Goal: Task Accomplishment & Management: Use online tool/utility

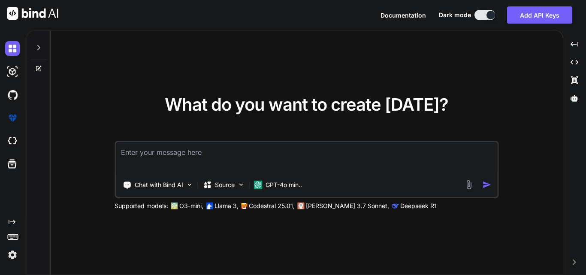
type textarea "x"
paste textarea "static async Task<string> SendToTcpServerWithMessage(string inquiryDetails) { t…"
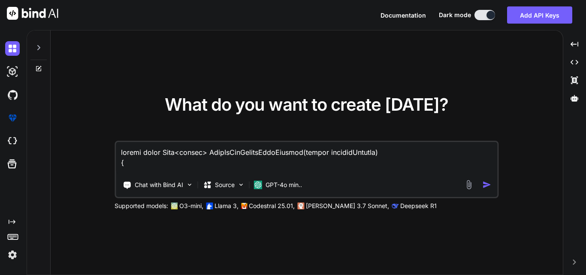
scroll to position [506, 0]
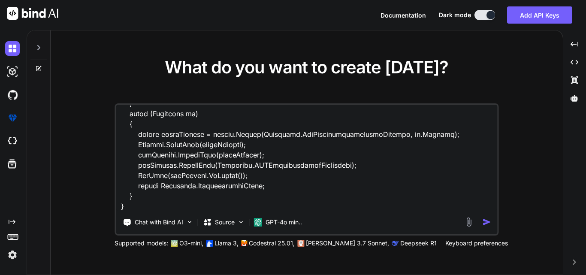
click at [164, 201] on textarea at bounding box center [307, 158] width 382 height 106
click at [154, 210] on textarea at bounding box center [307, 158] width 382 height 106
paste textarea "static async Task<string> SendToTcpServer(string roomNumber) { try { logBuilder…"
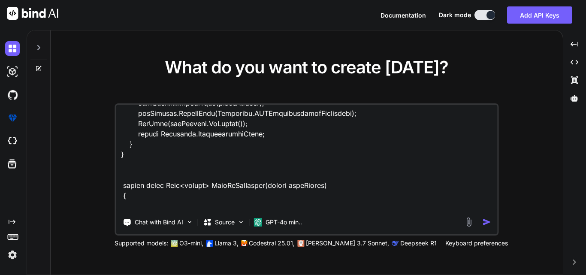
scroll to position [1103, 0]
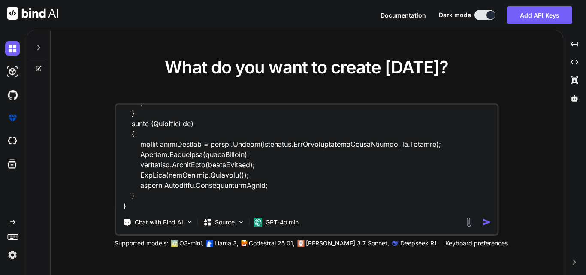
paste textarea "static async Task<string> SendToTcpServerData() { try { logBuilder.AppendLine(C…"
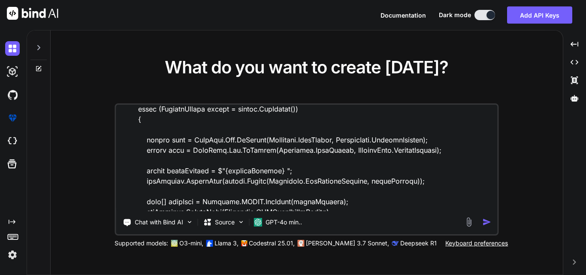
scroll to position [0, 0]
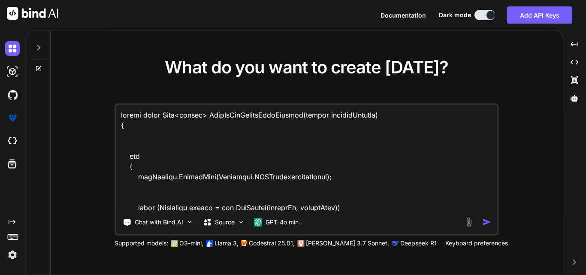
click at [121, 116] on textarea at bounding box center [307, 158] width 382 height 106
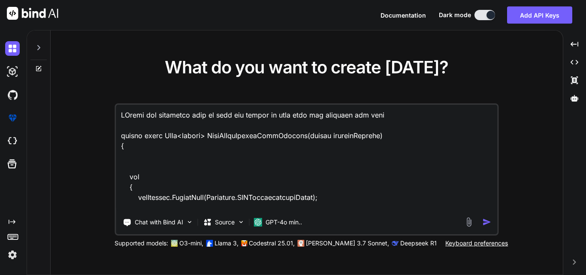
click at [137, 116] on textarea at bounding box center [307, 158] width 382 height 106
click at [131, 114] on textarea at bounding box center [307, 158] width 382 height 106
click at [135, 130] on textarea at bounding box center [307, 158] width 382 height 106
paste textarea "private static bool _loggingEnabled = true; private static string serverIp; pri…"
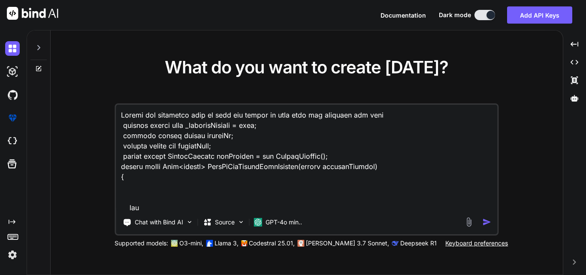
type textarea "Modify the reperated code to make one method to call once and optimize the code…"
click at [490, 220] on img "button" at bounding box center [486, 222] width 9 height 9
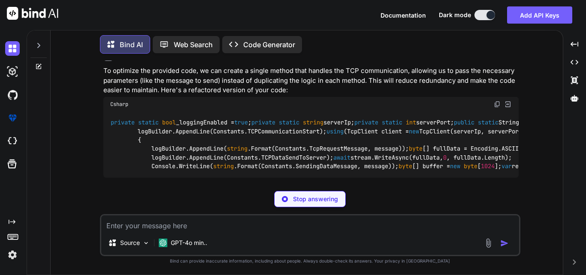
scroll to position [535, 0]
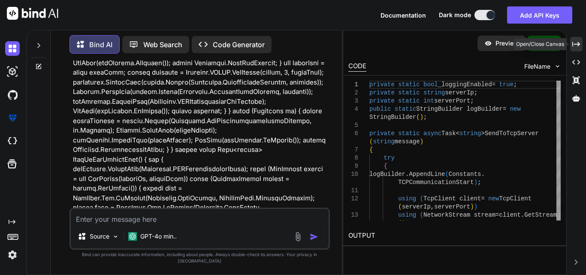
click at [578, 42] on icon "Created with Pixso." at bounding box center [577, 44] width 8 height 8
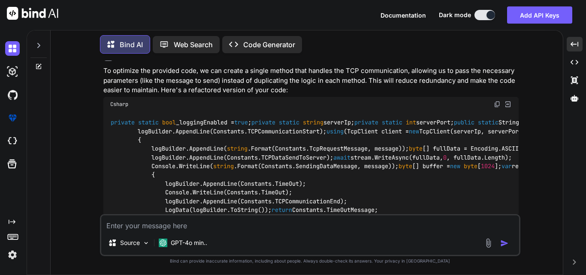
scroll to position [621, 0]
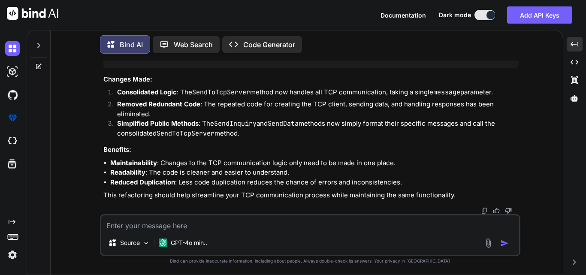
drag, startPoint x: 112, startPoint y: 103, endPoint x: 170, endPoint y: 105, distance: 58.0
copy code "private static async Task< string > SendToTcpServer ( string message ) { try { …"
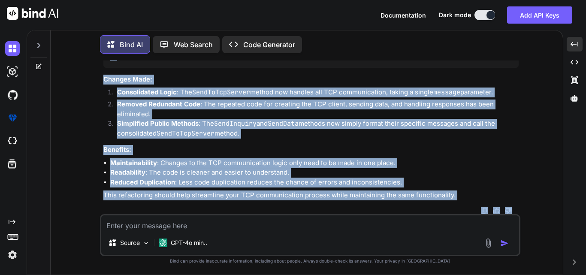
scroll to position [1194, 0]
drag, startPoint x: 109, startPoint y: 112, endPoint x: 115, endPoint y: 87, distance: 26.1
copy code "public static async Task< string > SendInquiry ( string roomNumber ) { string d…"
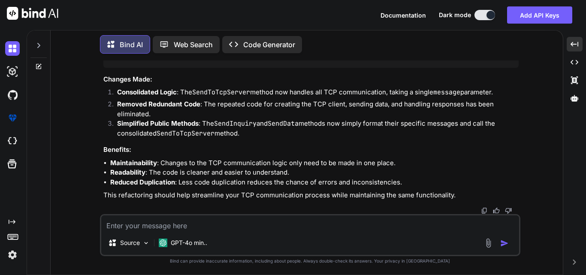
drag, startPoint x: 109, startPoint y: 85, endPoint x: 120, endPoint y: 138, distance: 54.2
copy code "public static async Task< string > SendInquiry ( string roomNumber ) { string d…"
drag, startPoint x: 109, startPoint y: 71, endPoint x: 121, endPoint y: 124, distance: 54.1
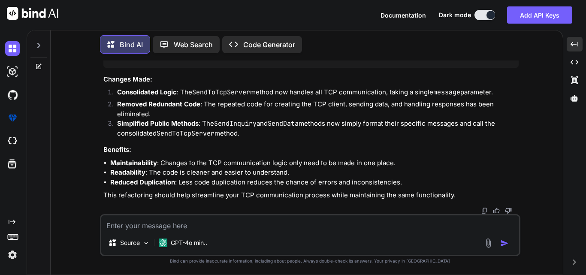
copy code "public static async Task< string > SendData () { string date = DateTime.Now.ToS…"
